Goal: Information Seeking & Learning: Learn about a topic

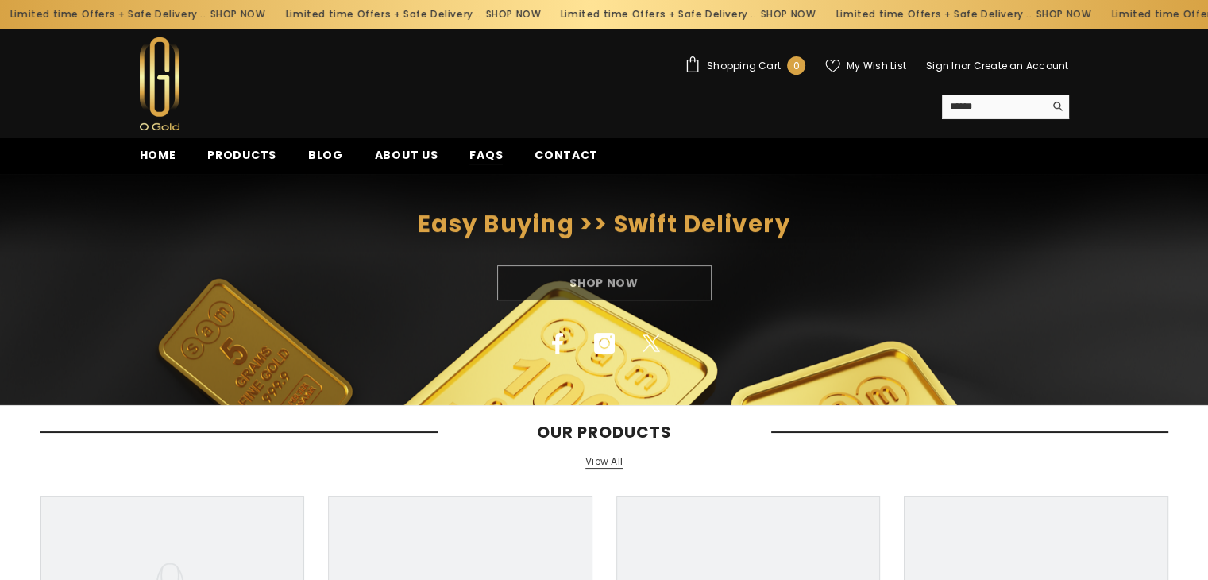
click at [470, 155] on span "FAQs" at bounding box center [485, 155] width 33 height 17
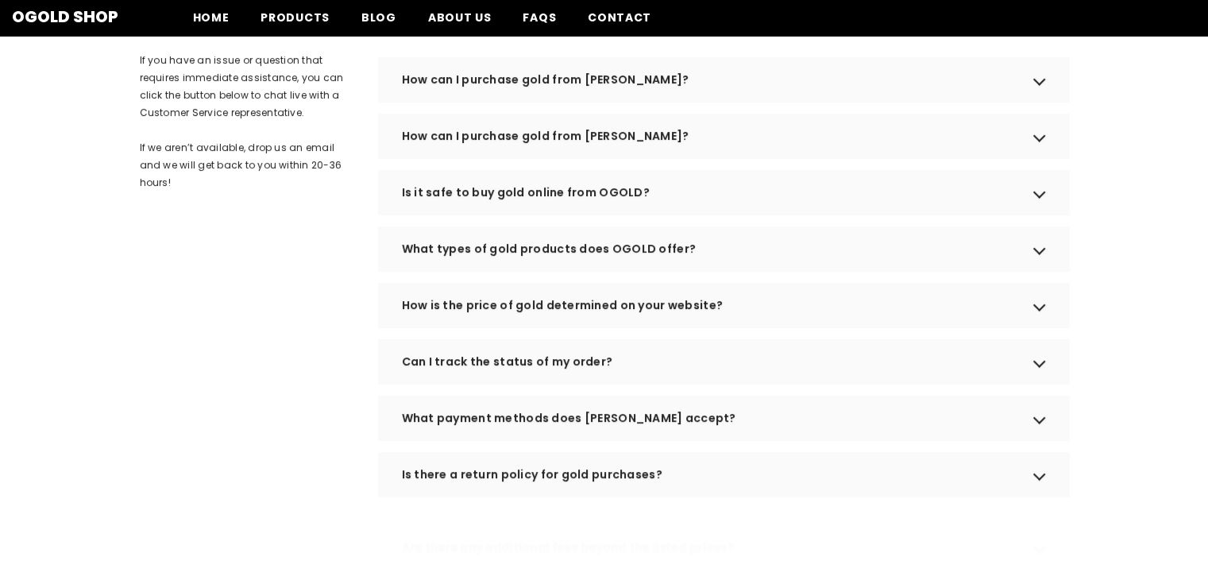
scroll to position [238, 0]
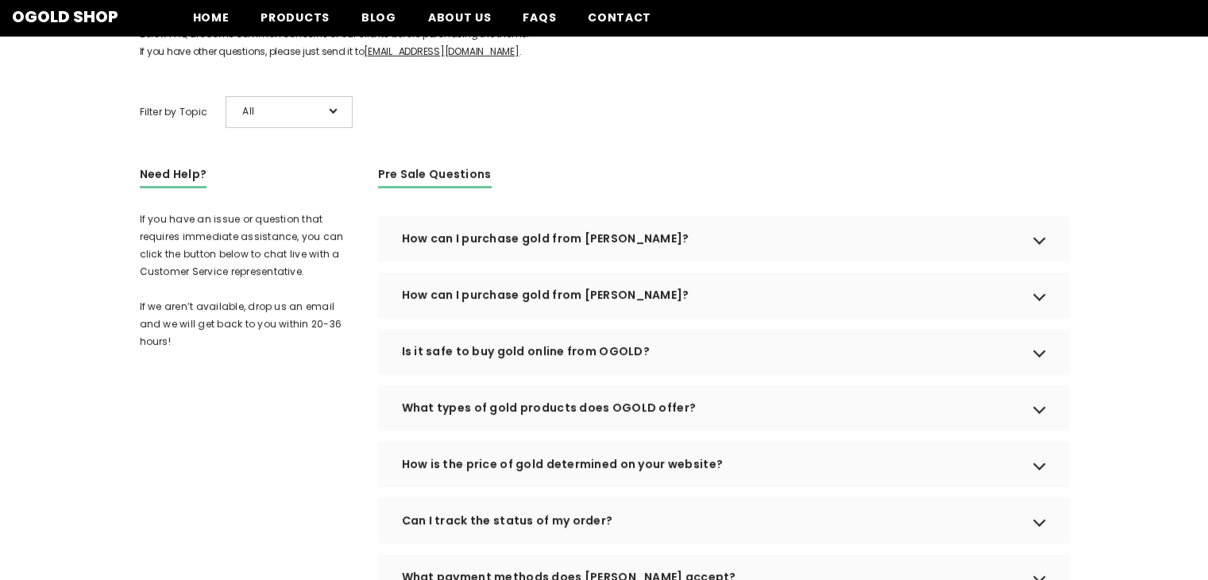
click at [1045, 260] on div "How can I purchase gold from OGOLD?" at bounding box center [723, 238] width 691 height 44
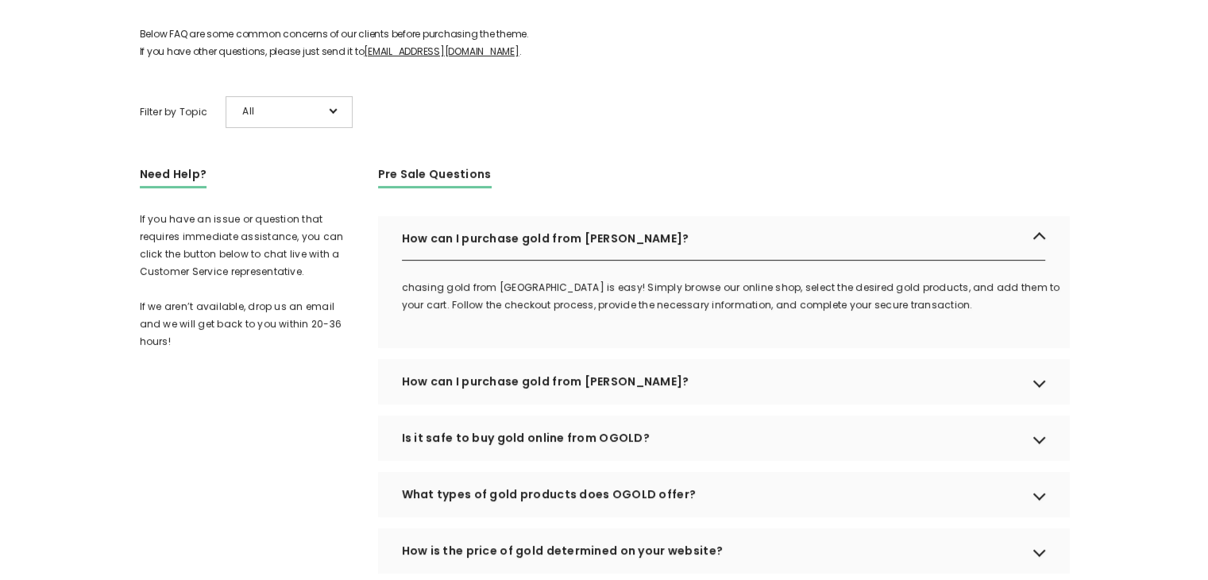
scroll to position [397, 0]
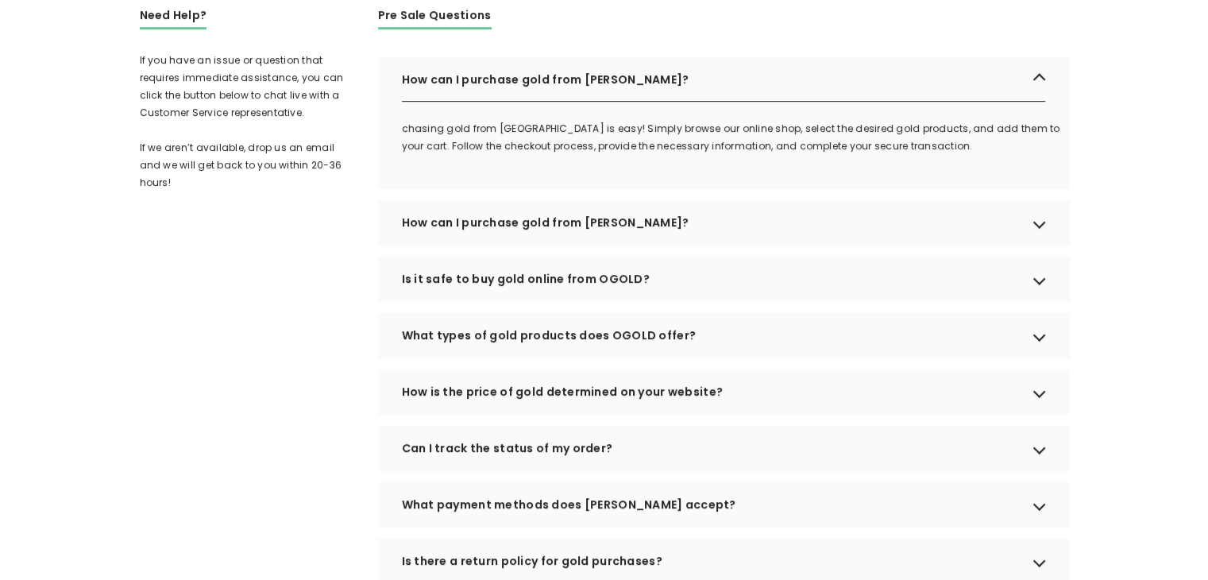
click at [1036, 301] on div "Is it safe to buy gold online from OGOLD?" at bounding box center [723, 279] width 691 height 44
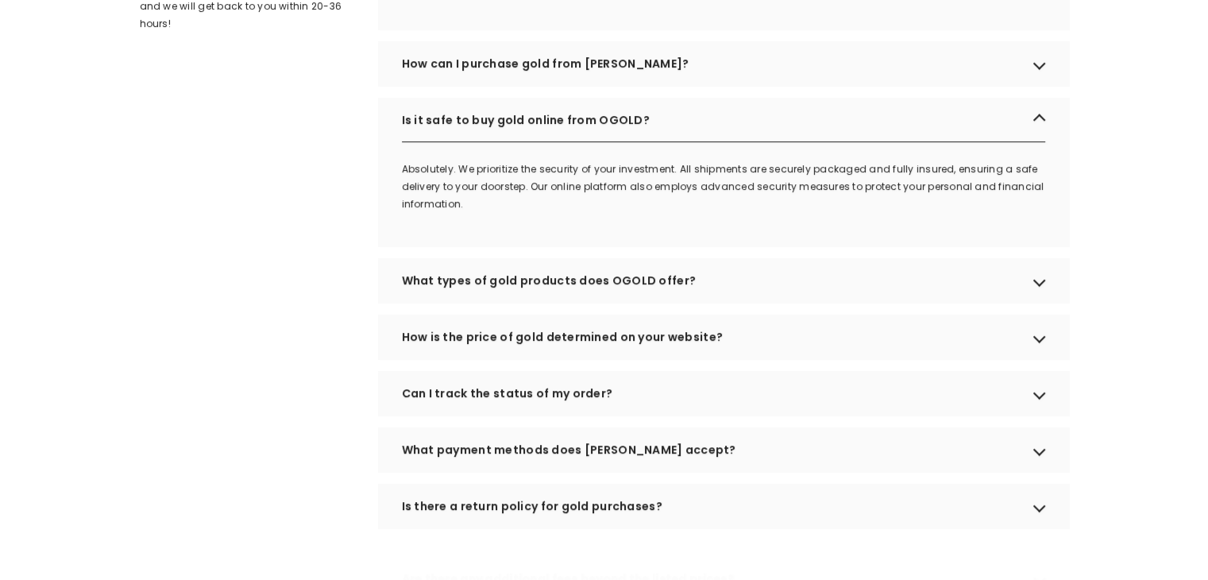
scroll to position [635, 0]
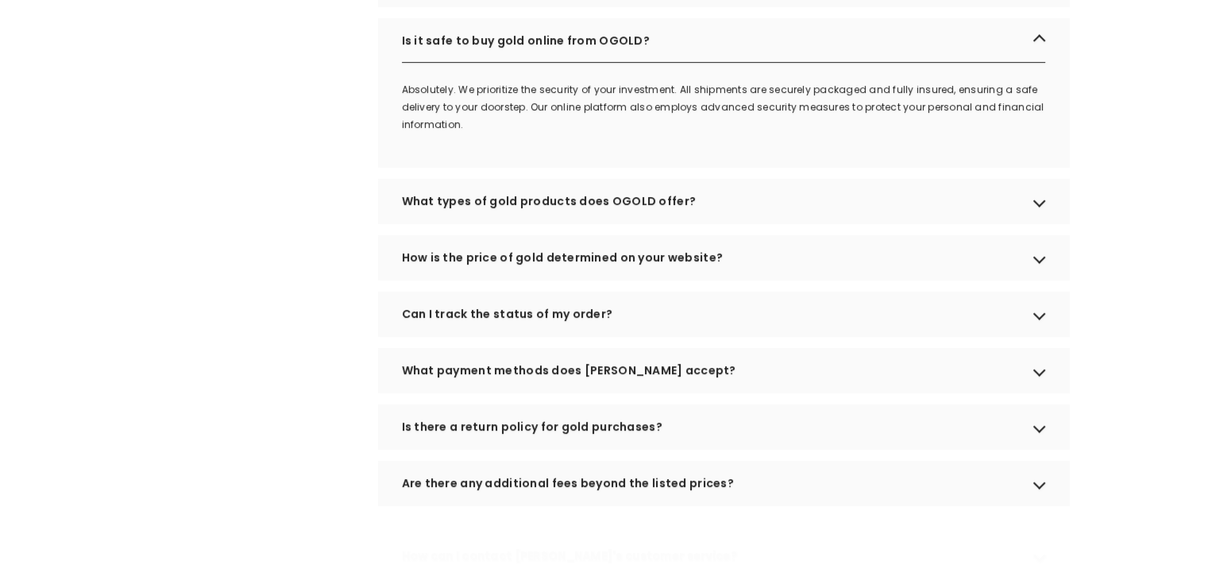
click at [1041, 280] on div "How is the price of gold determined on your website?" at bounding box center [723, 257] width 691 height 44
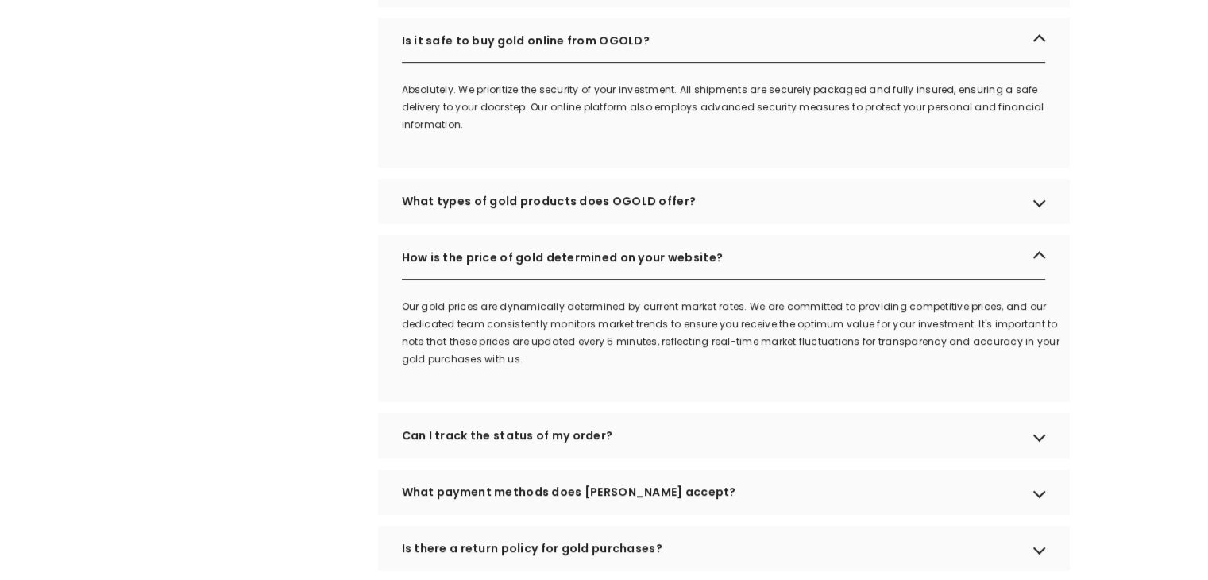
click at [1040, 454] on div "Can I track the status of my order?" at bounding box center [723, 435] width 691 height 44
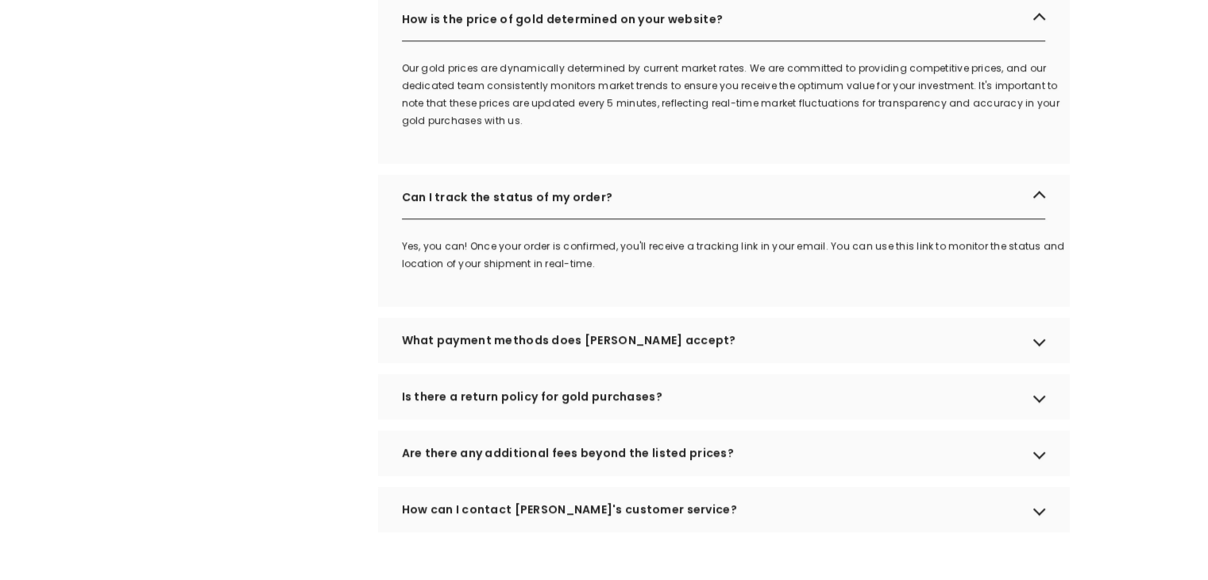
scroll to position [953, 0]
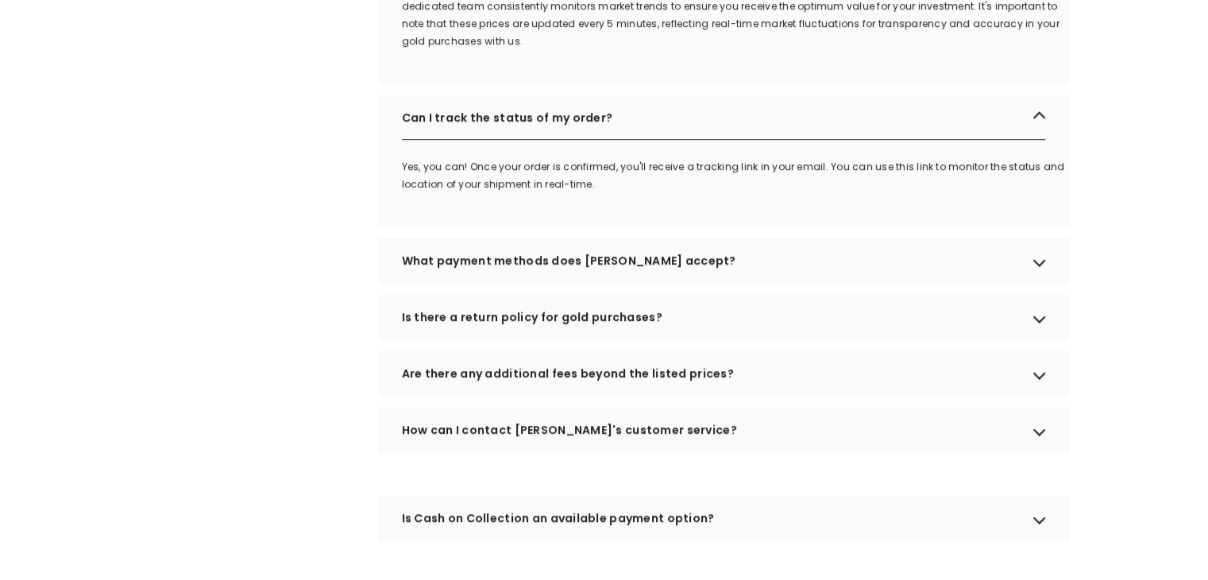
click at [1044, 394] on div "Are there any additional fees beyond the listed prices?" at bounding box center [723, 373] width 691 height 44
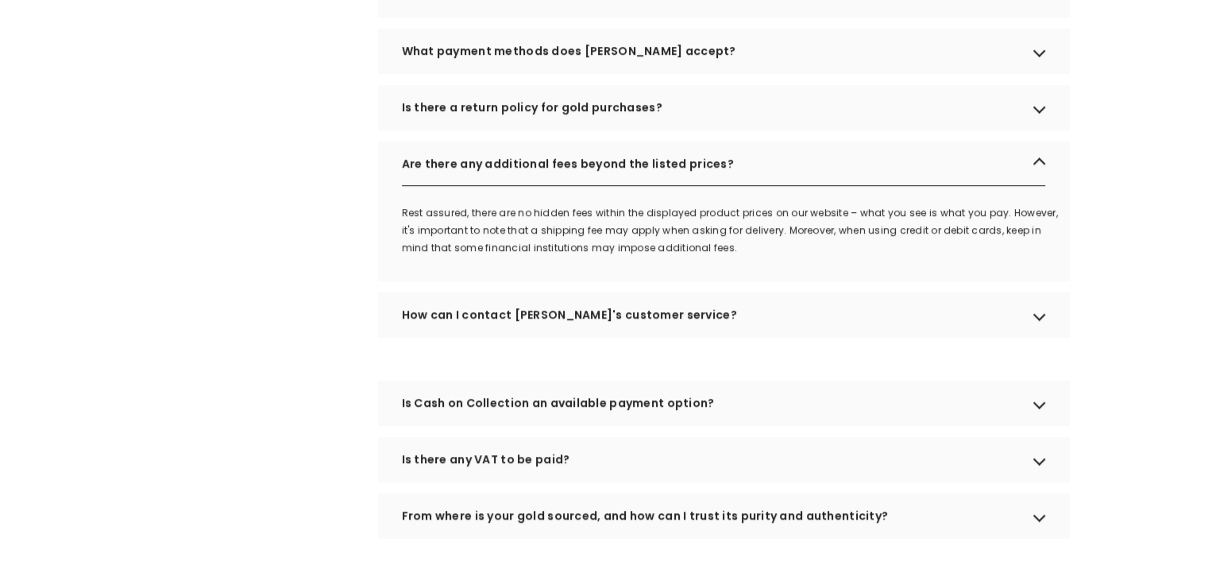
scroll to position [1191, 0]
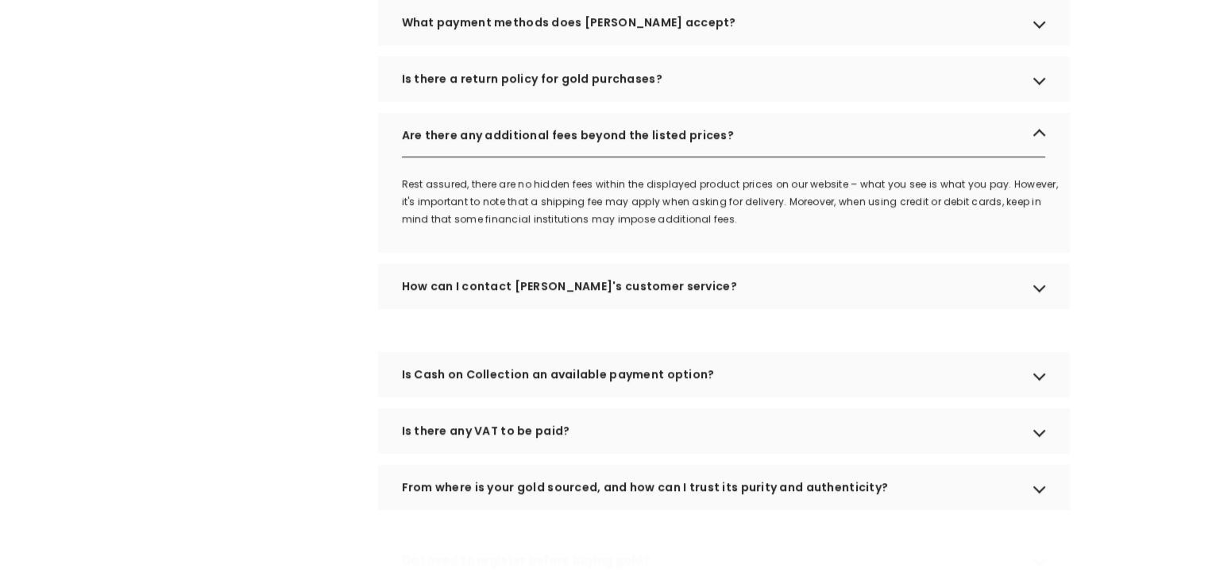
click at [1045, 306] on div "How can I contact OGOLD's customer service?" at bounding box center [723, 286] width 691 height 44
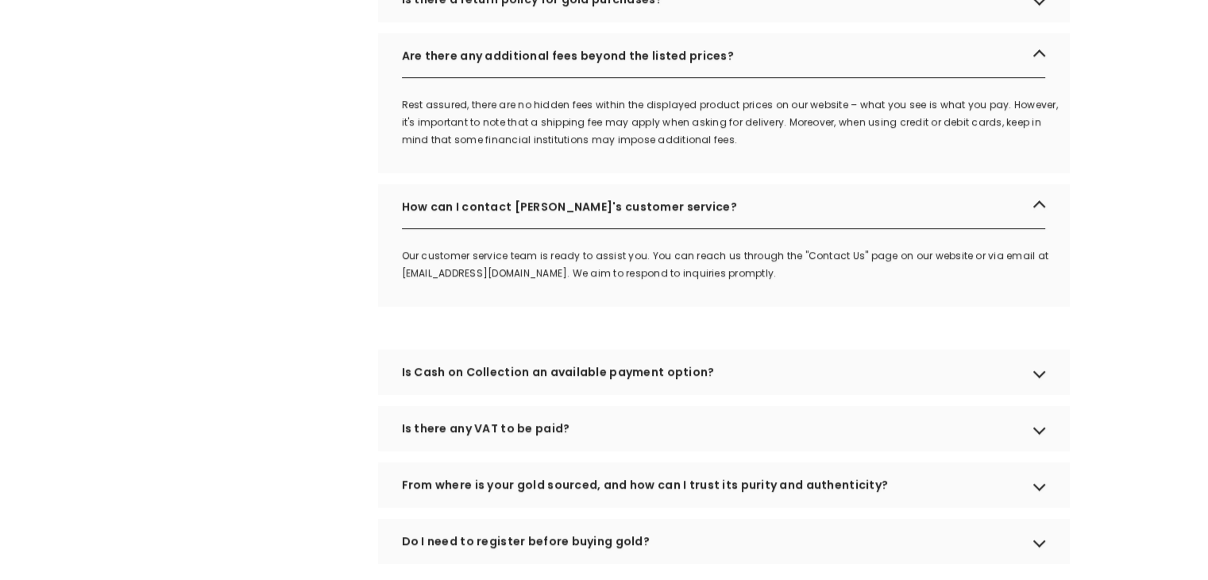
scroll to position [1350, 0]
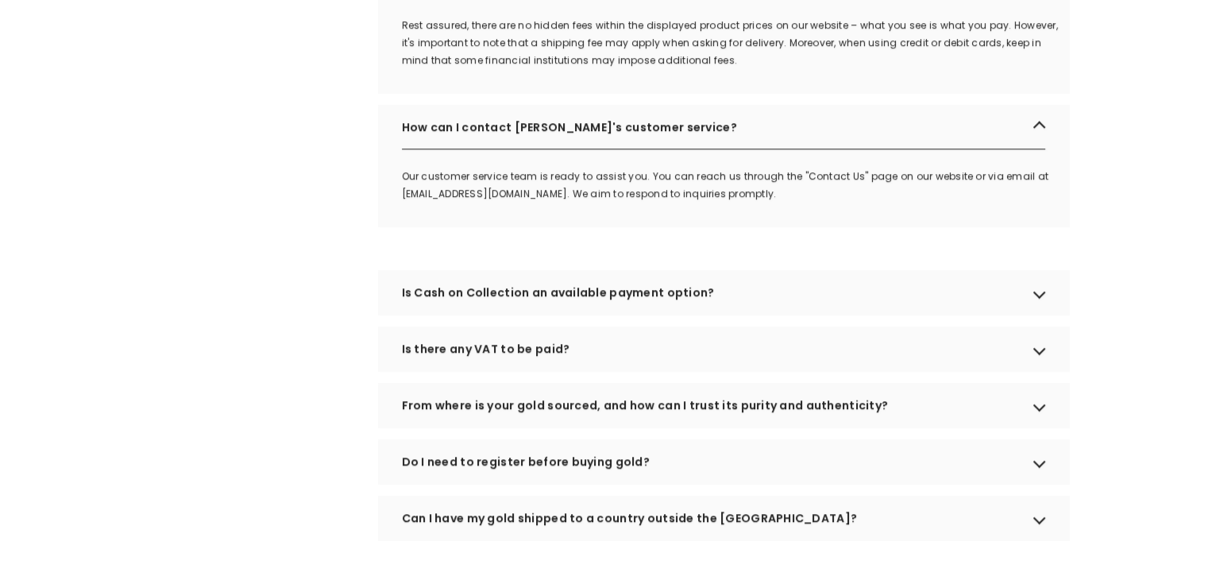
click at [1038, 314] on div "Is Cash on Collection an available payment option?" at bounding box center [723, 292] width 691 height 44
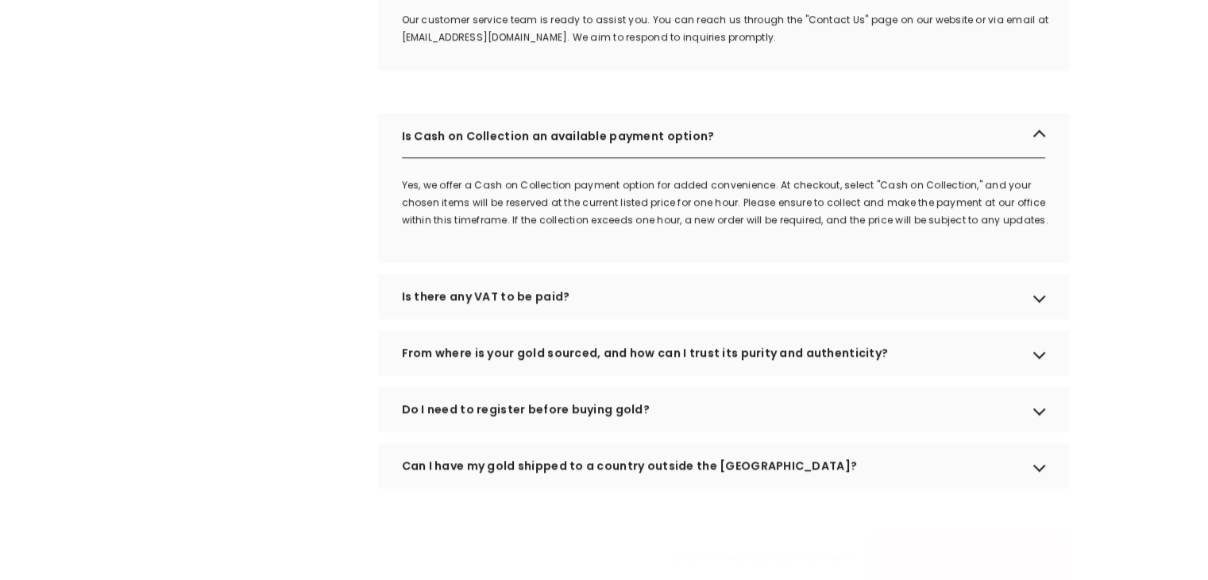
scroll to position [1509, 0]
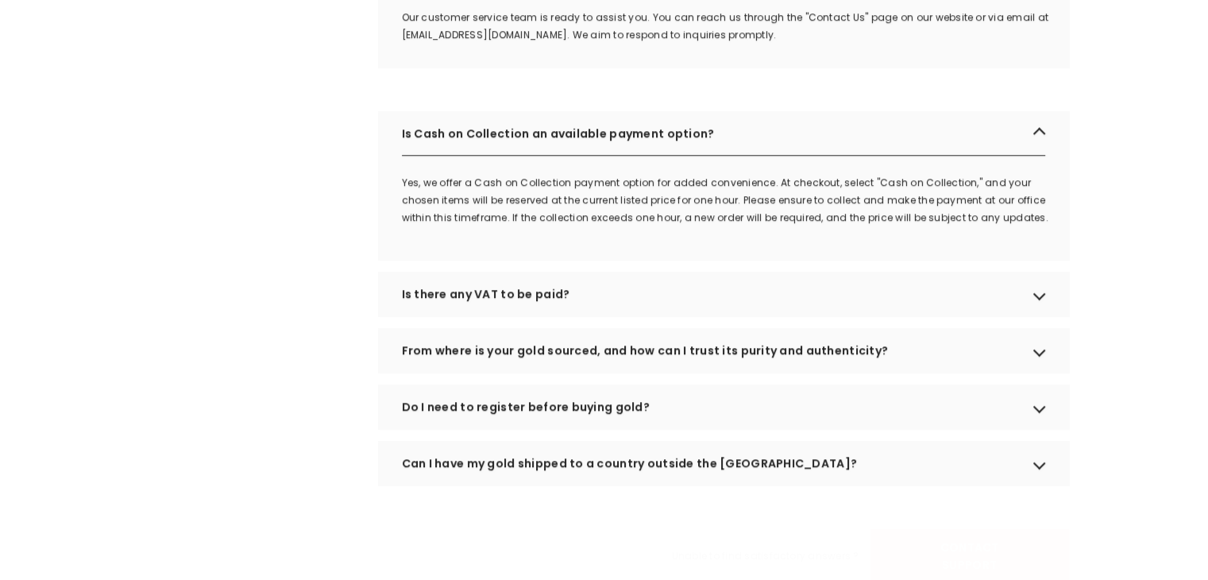
click at [1044, 316] on div "Is there any VAT to be paid?" at bounding box center [723, 294] width 691 height 44
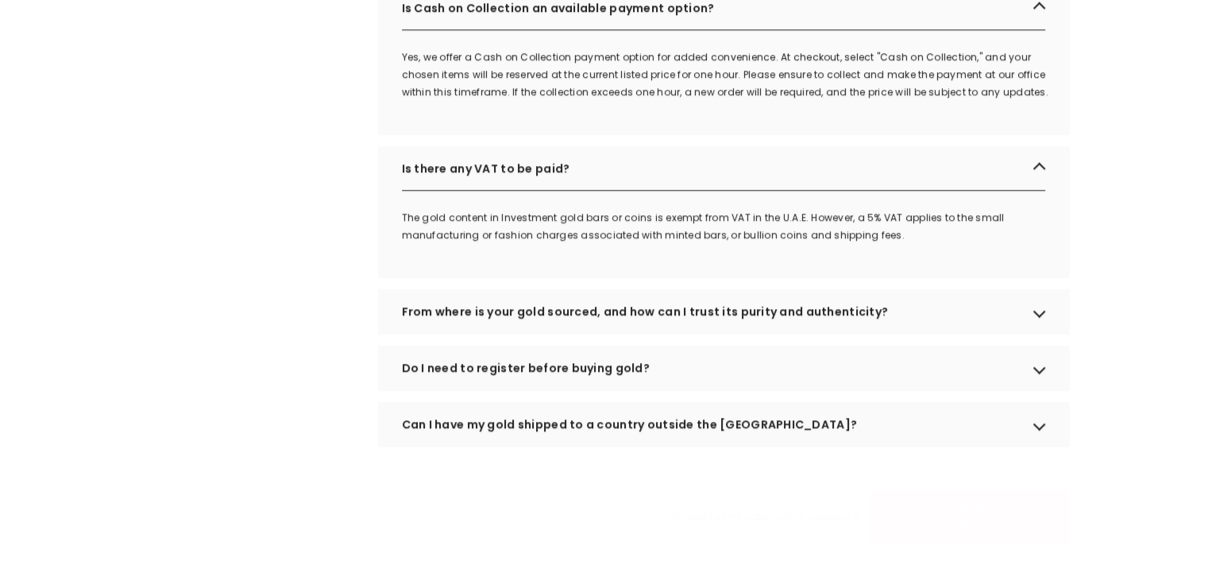
scroll to position [1668, 0]
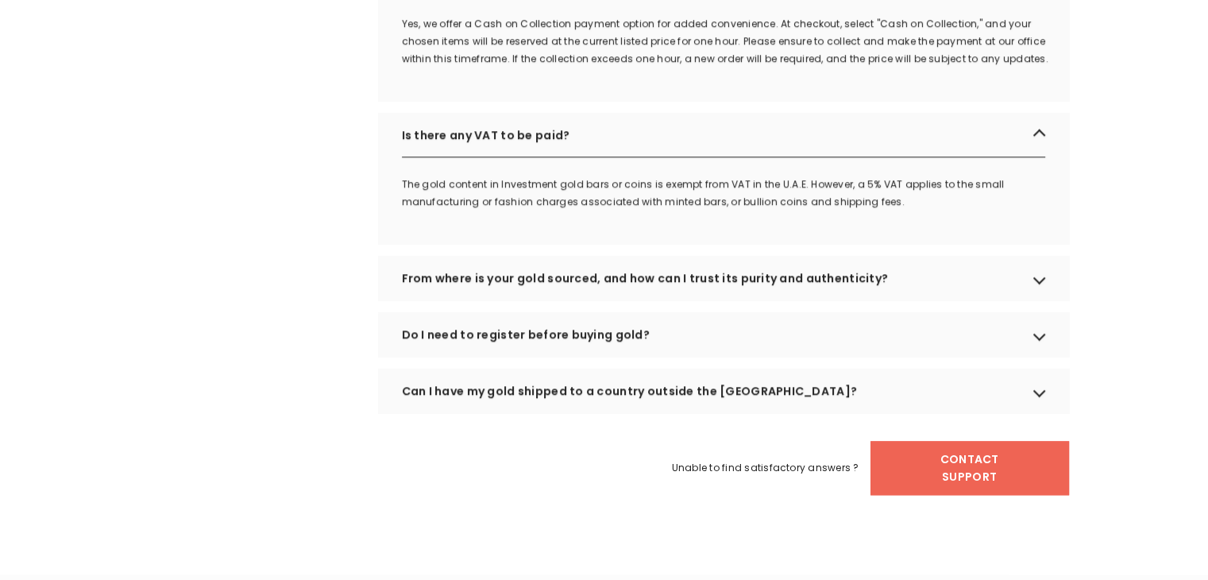
click at [1036, 300] on div "From where is your gold sourced, and how can I trust its purity and authenticit…" at bounding box center [723, 278] width 691 height 44
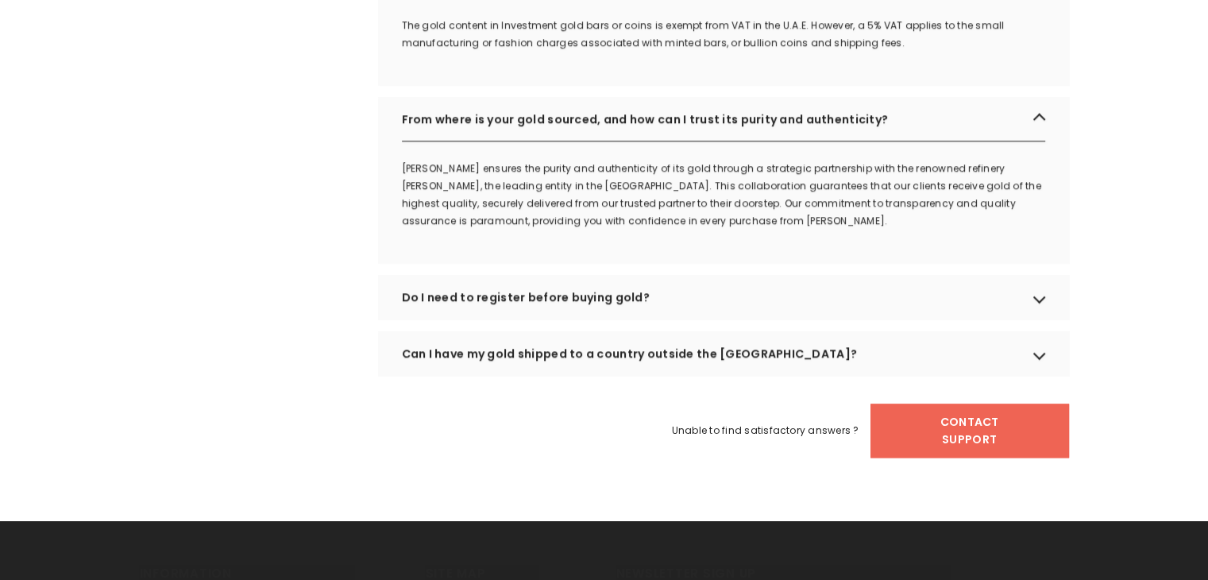
scroll to position [1906, 0]
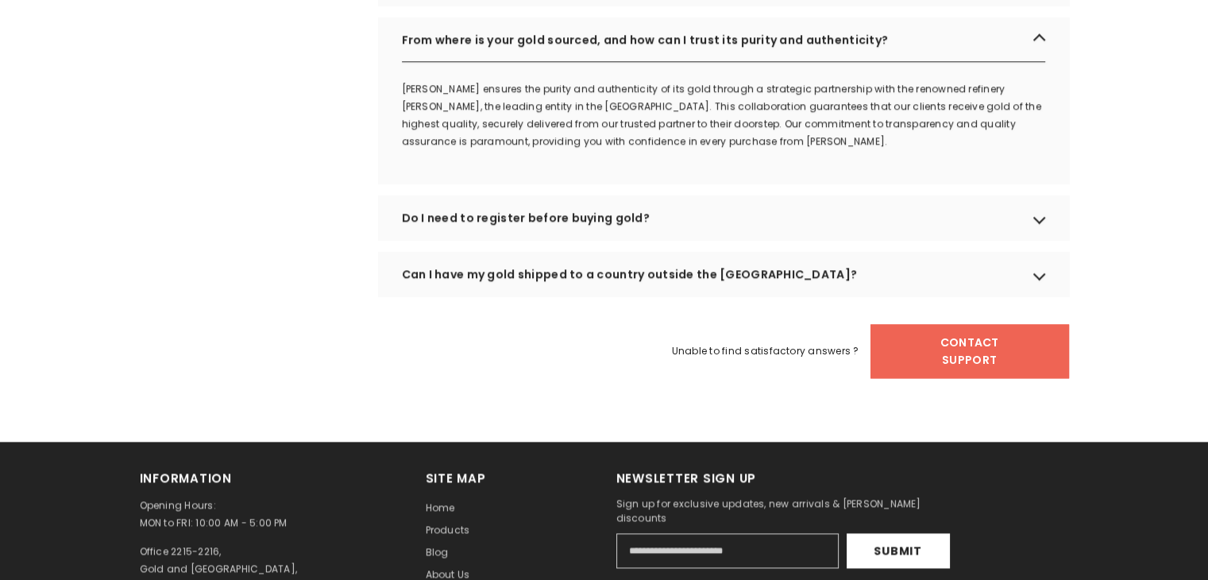
click at [1039, 291] on div "Can I have my gold shipped to a country outside the UAE?" at bounding box center [723, 274] width 691 height 44
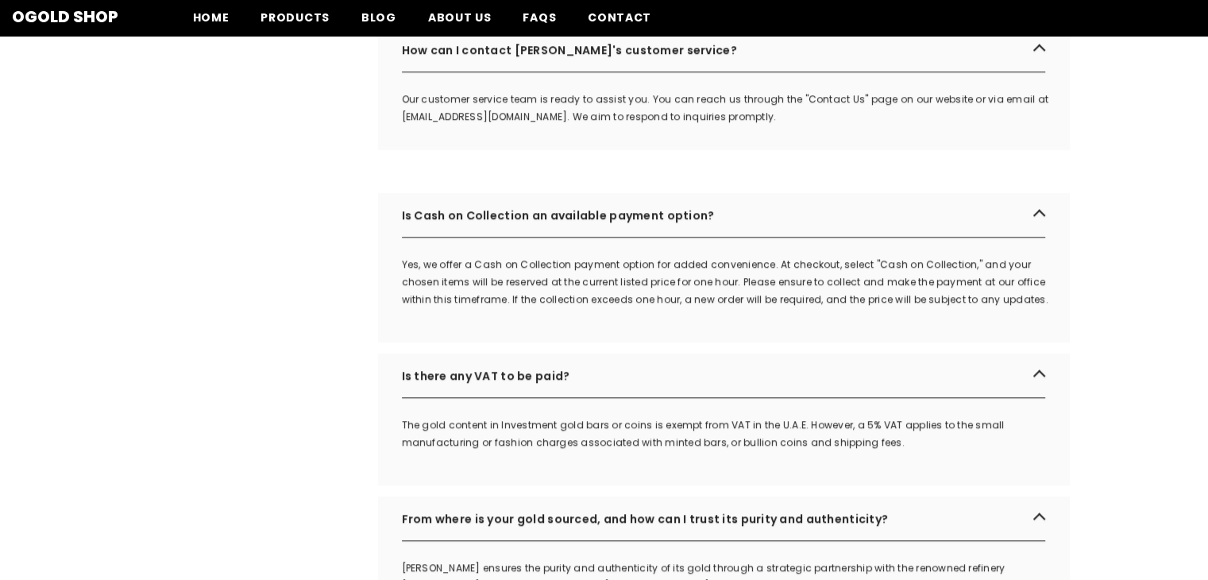
scroll to position [1032, 0]
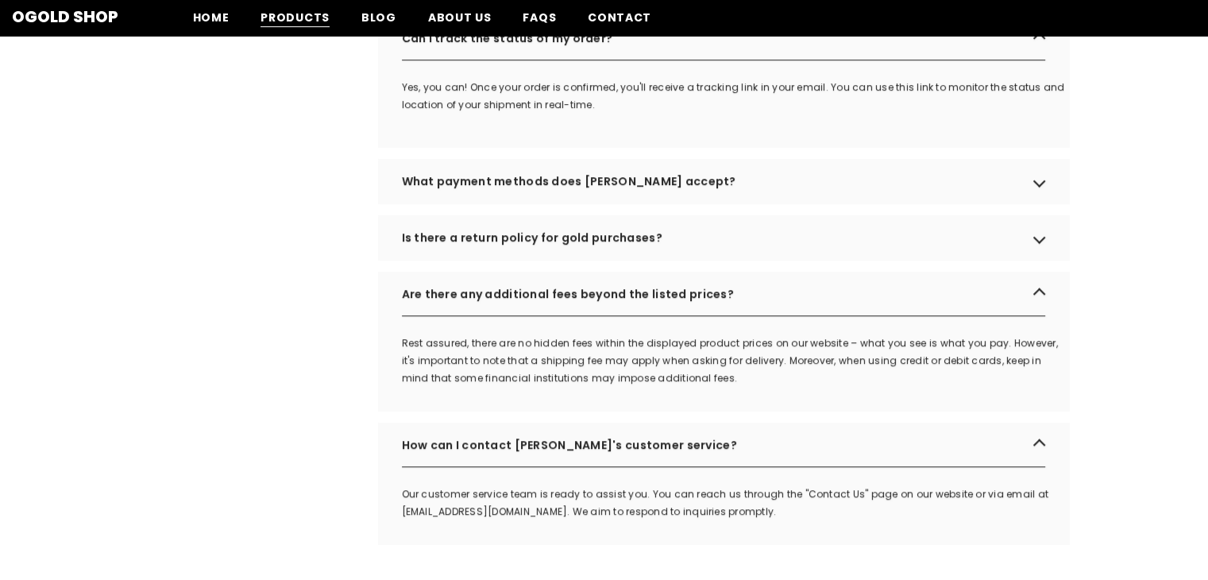
click at [273, 19] on span "Products" at bounding box center [294, 18] width 69 height 17
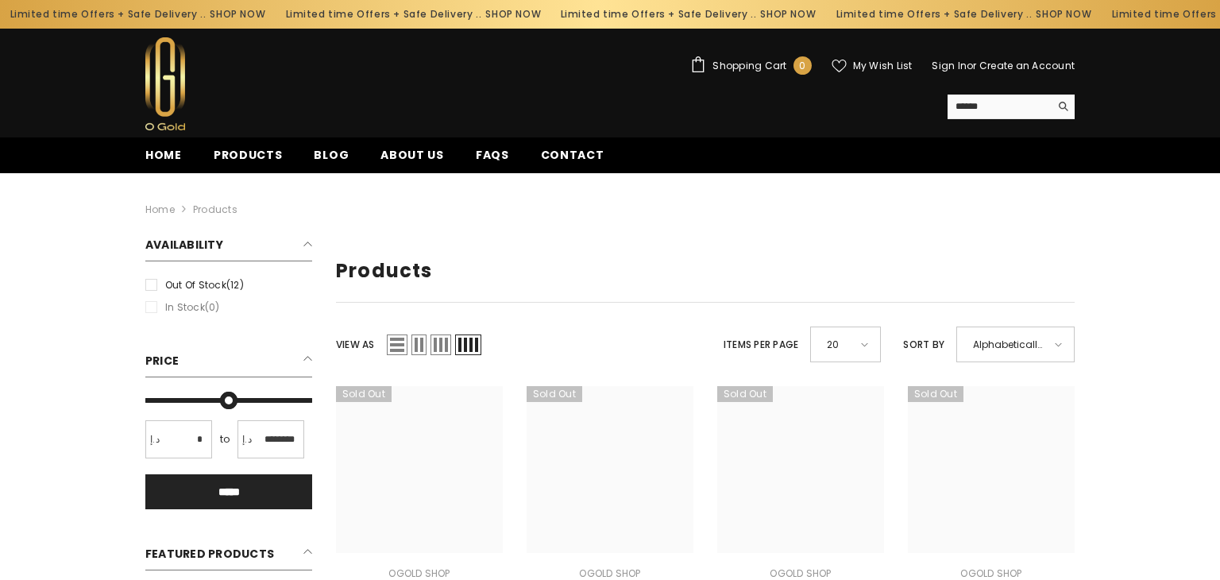
type input "*"
type input "*******"
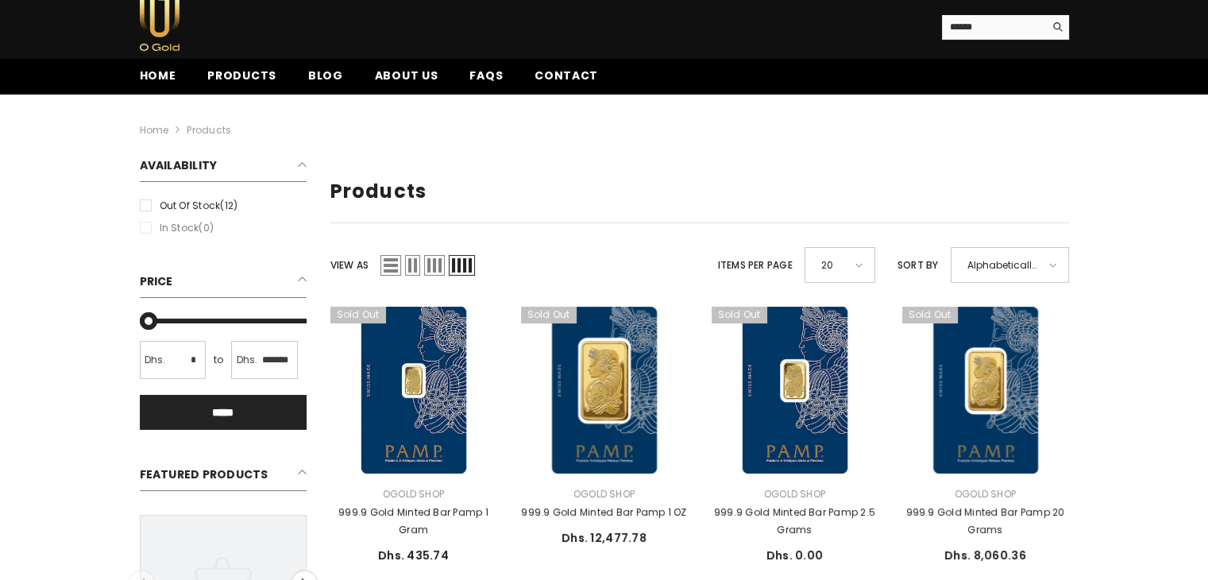
scroll to position [159, 0]
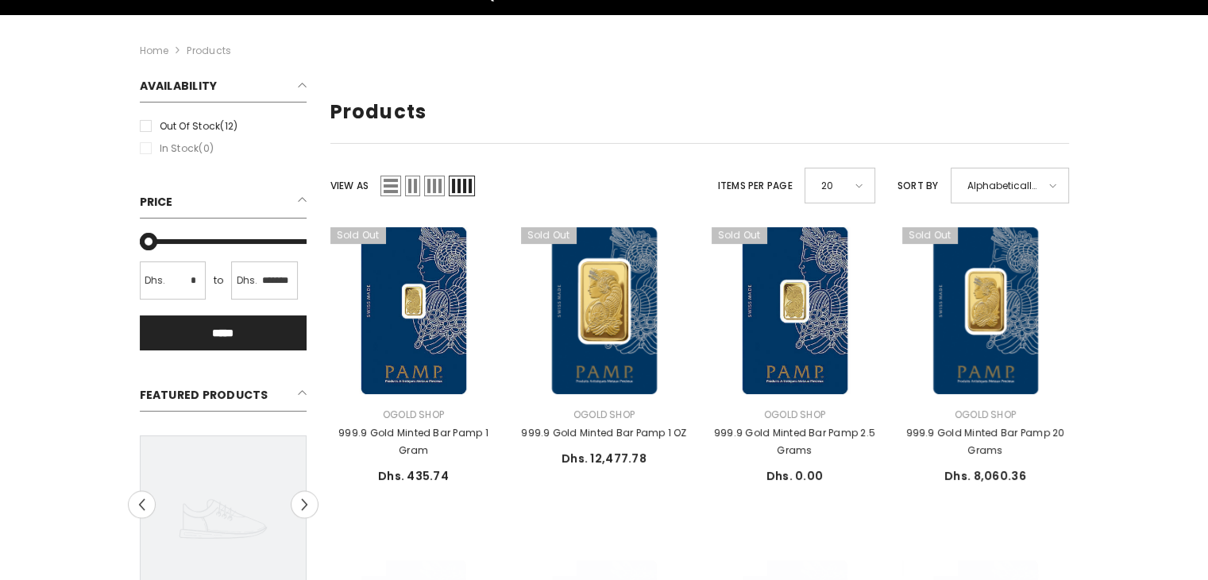
click at [1051, 184] on span at bounding box center [1052, 185] width 7 height 4
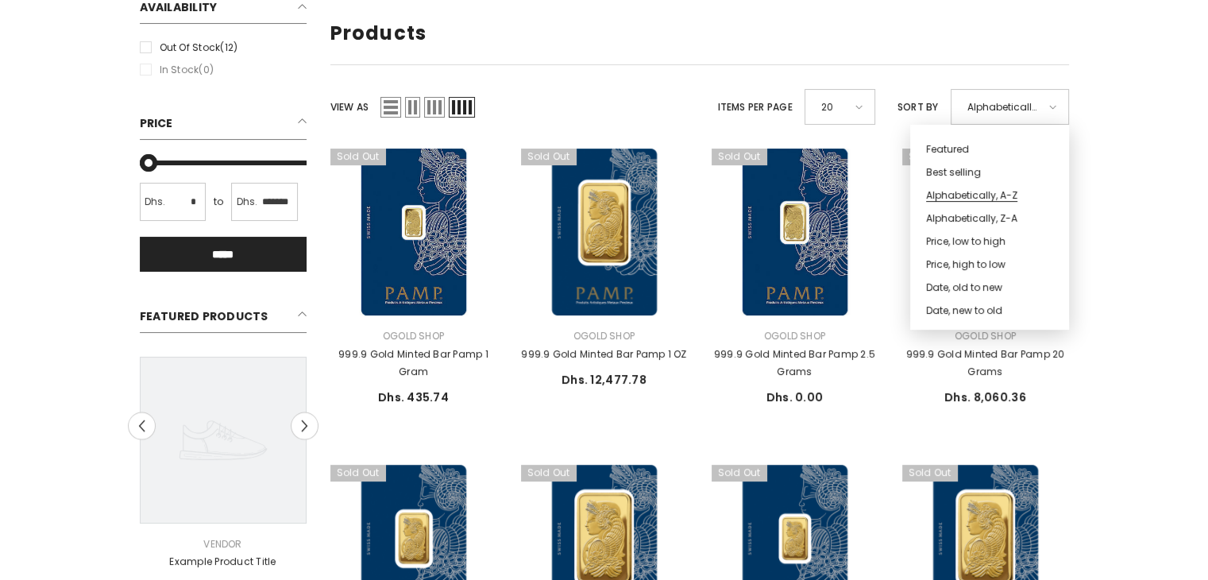
scroll to position [238, 0]
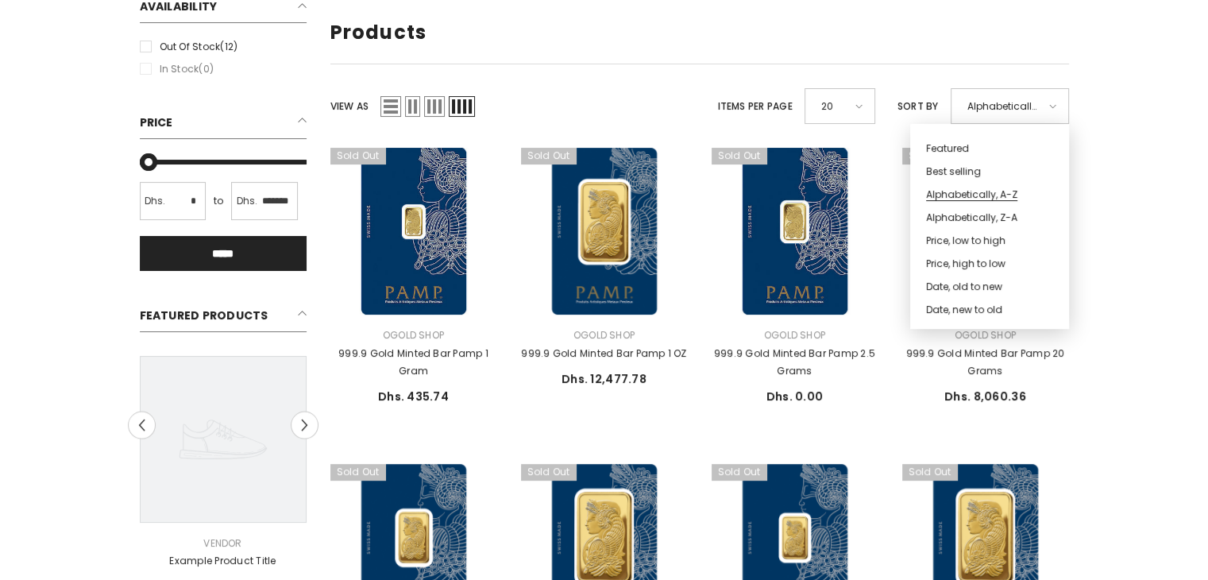
click at [1086, 233] on div "Close Sidebar Refined By Clear all 12 results Clear all Availability Out of sto…" at bounding box center [604, 582] width 1208 height 1168
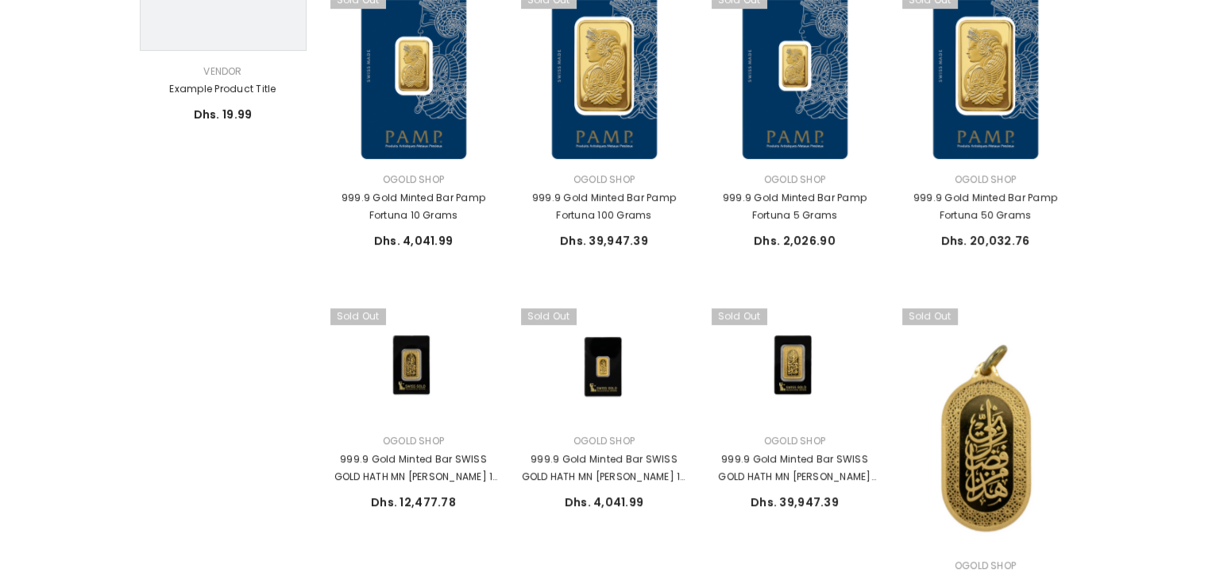
scroll to position [715, 0]
